Goal: Task Accomplishment & Management: Manage account settings

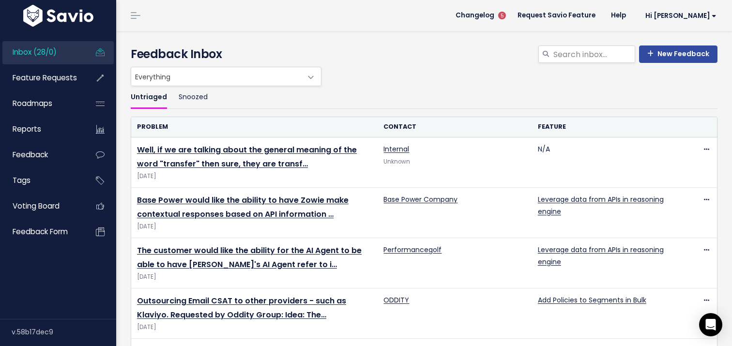
click at [458, 90] on ul "Untriaged Snoozed" at bounding box center [424, 97] width 587 height 23
click at [68, 20] on img at bounding box center [58, 16] width 75 height 22
click at [29, 78] on span "Feature Requests" at bounding box center [45, 78] width 64 height 10
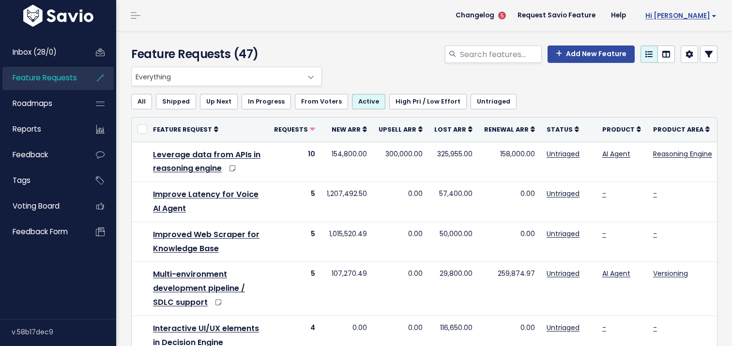
click at [694, 21] on link "Hi [PERSON_NAME]" at bounding box center [679, 15] width 91 height 15
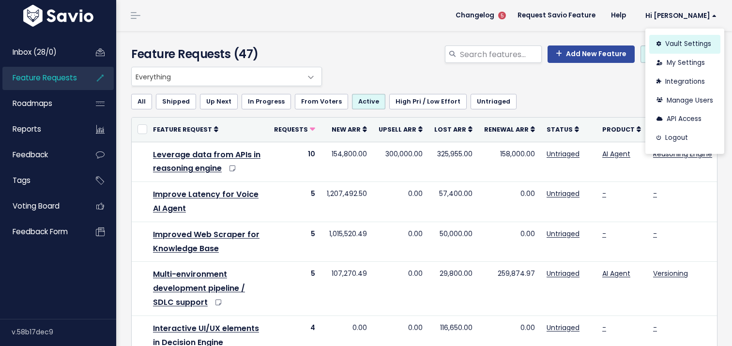
click at [691, 46] on link "Vault Settings" at bounding box center [684, 44] width 71 height 19
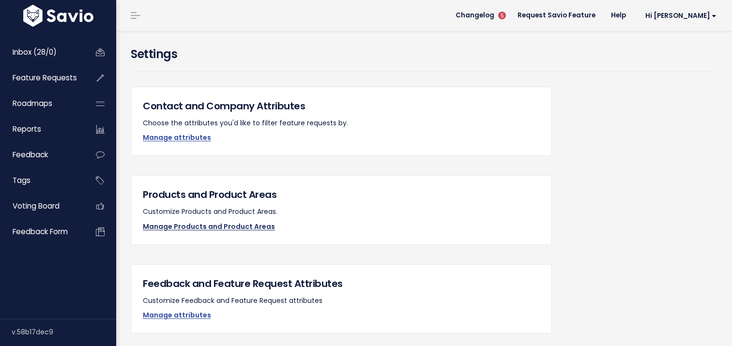
click at [184, 224] on link "Manage Products and Product Areas" at bounding box center [209, 227] width 132 height 10
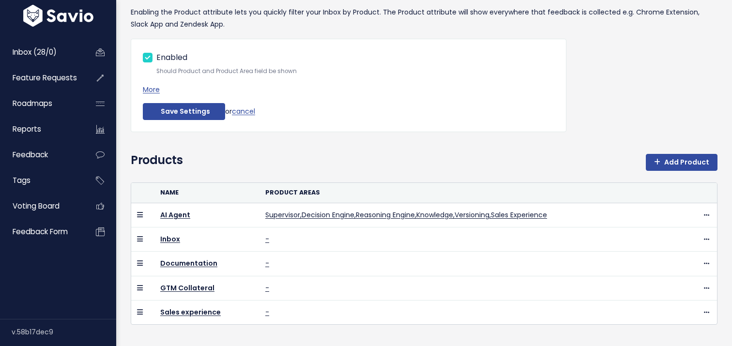
scroll to position [91, 0]
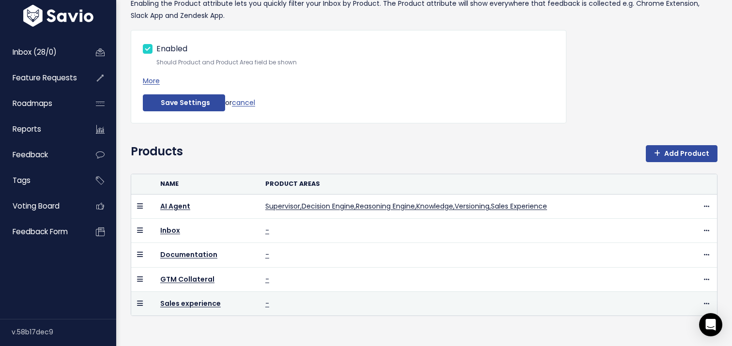
click at [192, 296] on td "Sales experience" at bounding box center [206, 303] width 105 height 24
click at [192, 302] on link "Sales experience" at bounding box center [190, 304] width 61 height 10
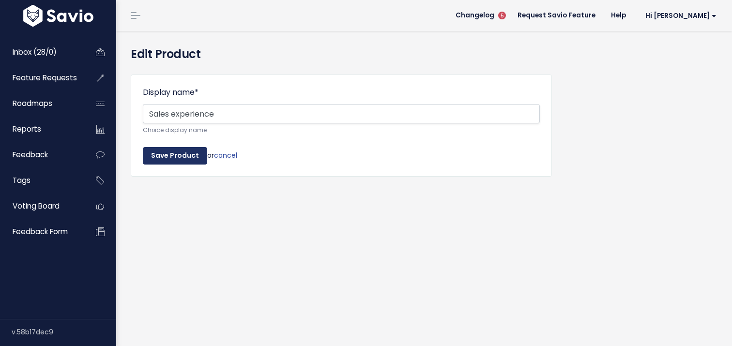
click at [184, 160] on input "Save Product" at bounding box center [175, 155] width 64 height 17
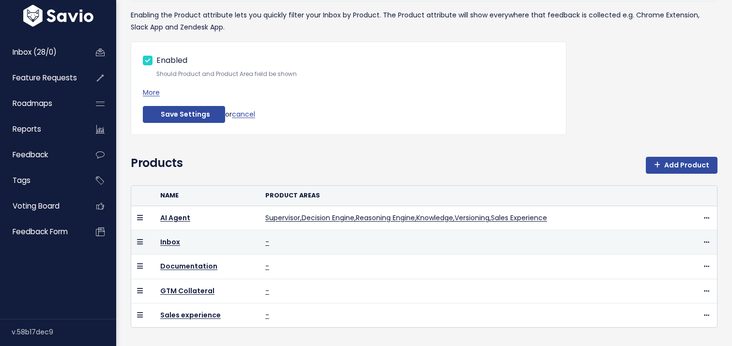
scroll to position [91, 0]
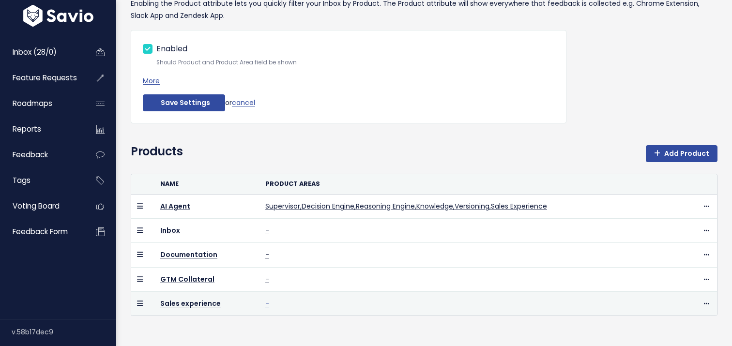
click at [265, 304] on link "-" at bounding box center [267, 304] width 4 height 10
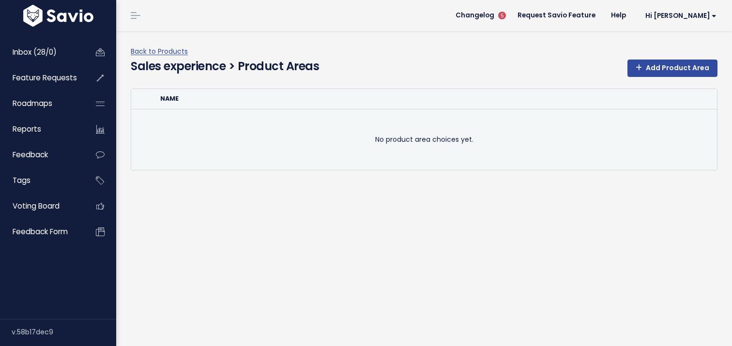
click at [351, 149] on td "No product area choices yet." at bounding box center [424, 139] width 586 height 61
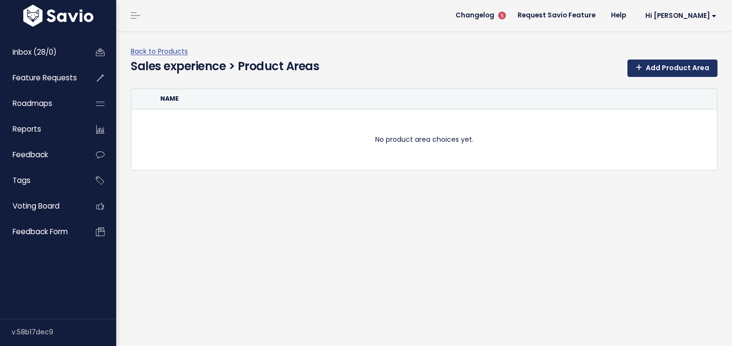
click at [659, 70] on link "Add Product Area" at bounding box center [672, 68] width 90 height 17
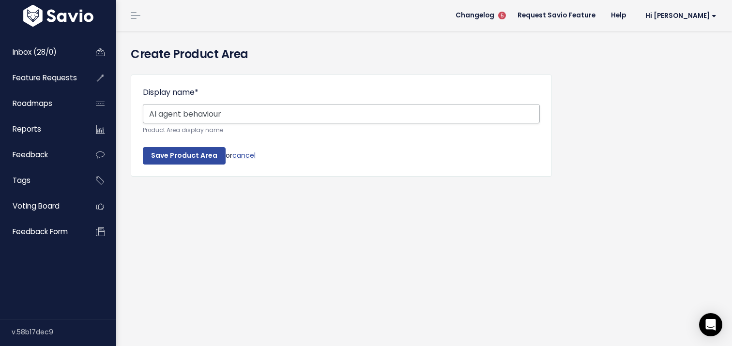
click at [149, 112] on input "AI agent behaviour" at bounding box center [341, 113] width 397 height 19
click at [264, 114] on input "Core Sales AI agent - Behaviou" at bounding box center [341, 113] width 397 height 19
click at [273, 115] on input "Core Sales AI agent - Behaviou" at bounding box center [341, 113] width 397 height 19
click at [195, 113] on input "Core Sales AI agent" at bounding box center [341, 113] width 397 height 19
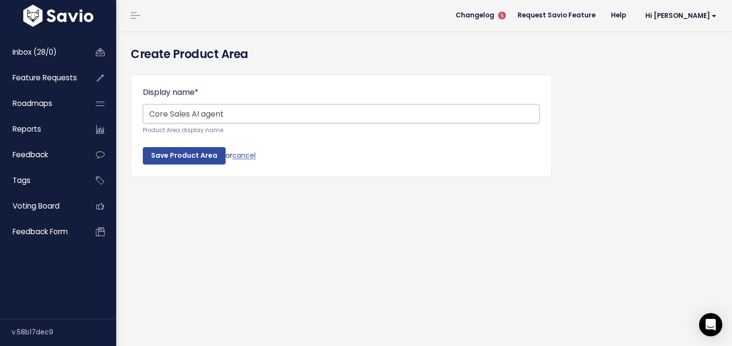
click at [195, 113] on input "Core Sales AI agent" at bounding box center [341, 113] width 397 height 19
click at [249, 109] on input "Core Sales agent" at bounding box center [341, 113] width 397 height 19
type input "Core Sales agent behaviors"
click at [181, 156] on input "Save Product Area" at bounding box center [184, 155] width 83 height 17
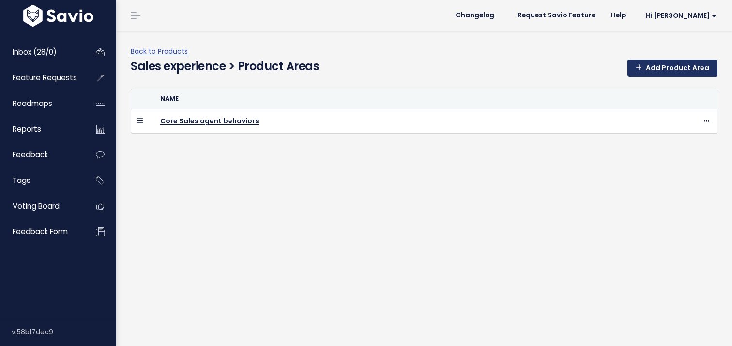
click at [651, 70] on link "Add Product Area" at bounding box center [672, 68] width 90 height 17
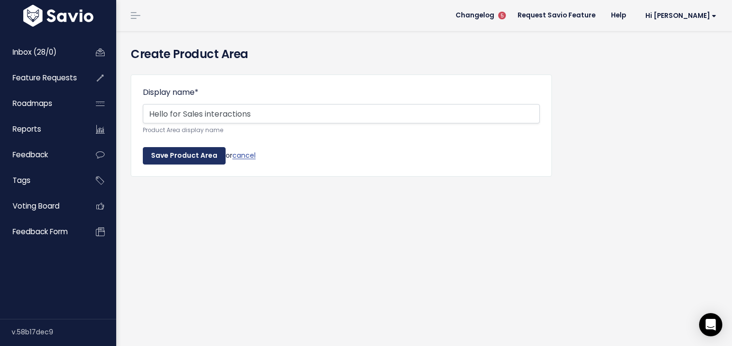
type input "Hello for Sales interactions"
click at [187, 159] on input "Save Product Area" at bounding box center [184, 155] width 83 height 17
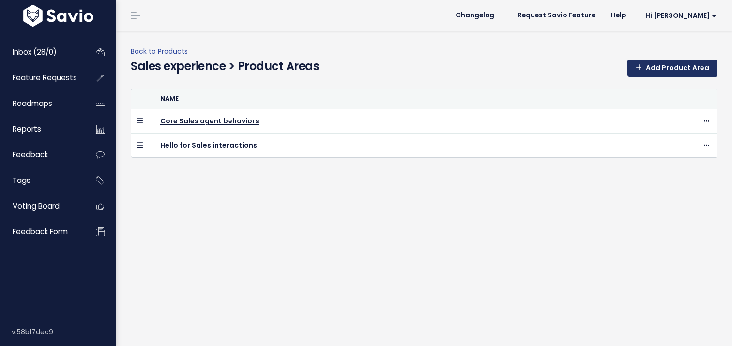
click at [678, 70] on link "Add Product Area" at bounding box center [672, 68] width 90 height 17
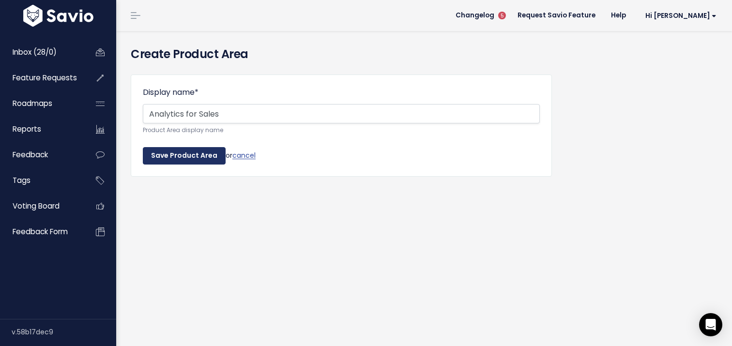
type input "Analytics for Sales"
click at [204, 155] on input "Save Product Area" at bounding box center [184, 155] width 83 height 17
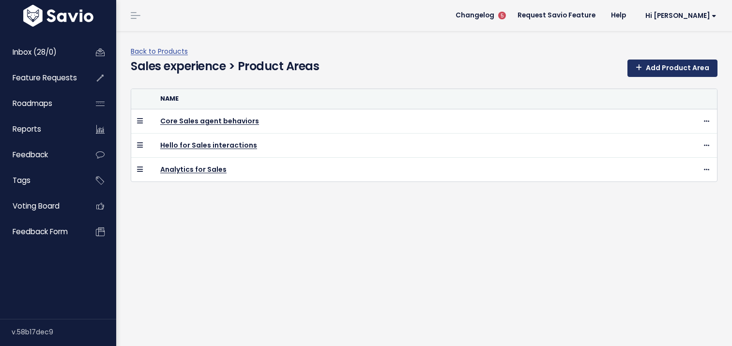
click at [660, 67] on link "Add Product Area" at bounding box center [672, 68] width 90 height 17
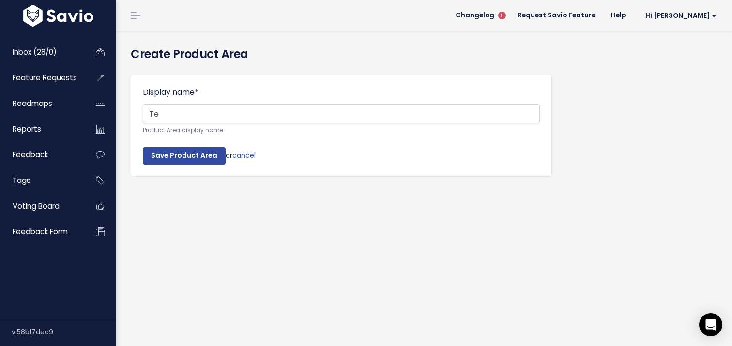
type input "T"
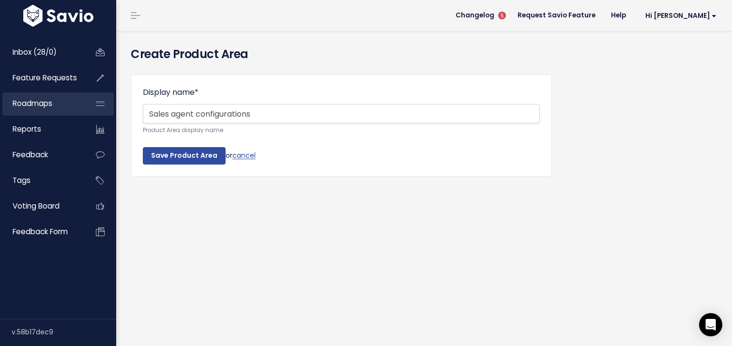
drag, startPoint x: 277, startPoint y: 109, endPoint x: 93, endPoint y: 103, distance: 184.6
click at [93, 103] on div "Inbox (28/0) Feature Requests Roadmaps" at bounding box center [366, 173] width 732 height 346
click at [164, 115] on input "GTM configurations" at bounding box center [341, 113] width 397 height 19
click at [218, 121] on input "Configurations" at bounding box center [341, 113] width 397 height 19
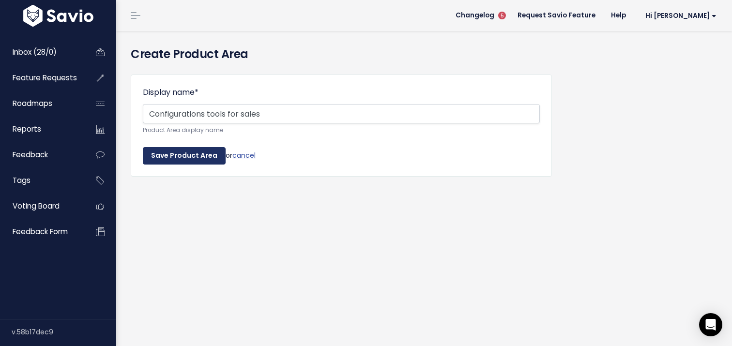
type input "Configurations tools for sales"
click at [173, 161] on input "Save Product Area" at bounding box center [184, 155] width 83 height 17
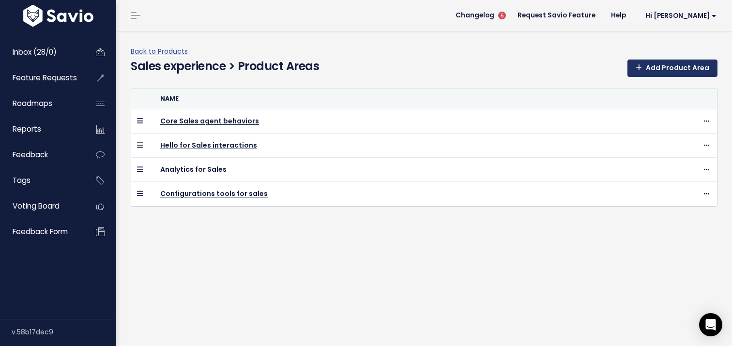
click at [652, 67] on link "Add Product Area" at bounding box center [672, 68] width 90 height 17
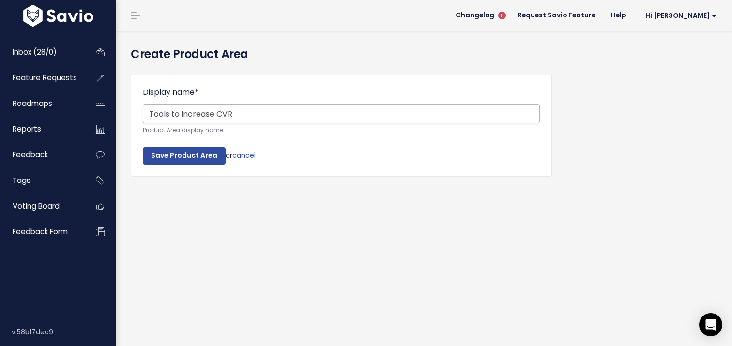
click at [153, 112] on input "Tools to increase CVR" at bounding box center [341, 113] width 397 height 19
type input "Sales tools to increase CVR"
click at [178, 158] on input "Save Product Area" at bounding box center [184, 155] width 83 height 17
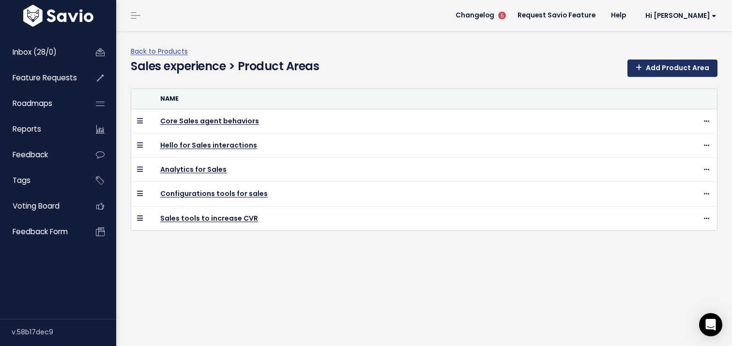
click at [664, 68] on link "Add Product Area" at bounding box center [672, 68] width 90 height 17
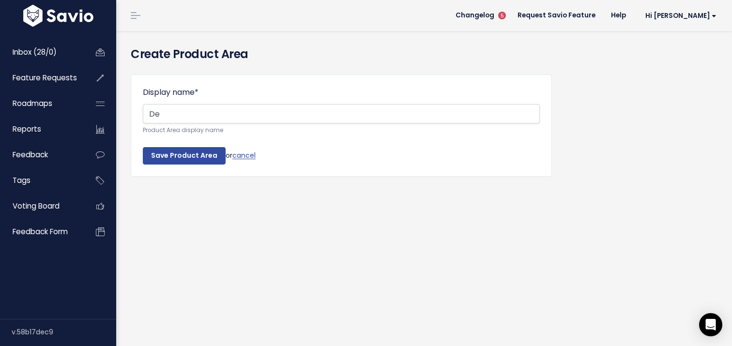
type input "D"
drag, startPoint x: 205, startPoint y: 118, endPoint x: 146, endPoint y: 117, distance: 59.1
click at [146, 117] on input "Other sales" at bounding box center [341, 113] width 397 height 19
type input "Delightful sales experience"
click at [143, 147] on input "Save Product Area" at bounding box center [184, 155] width 83 height 17
